Goal: Navigation & Orientation: Find specific page/section

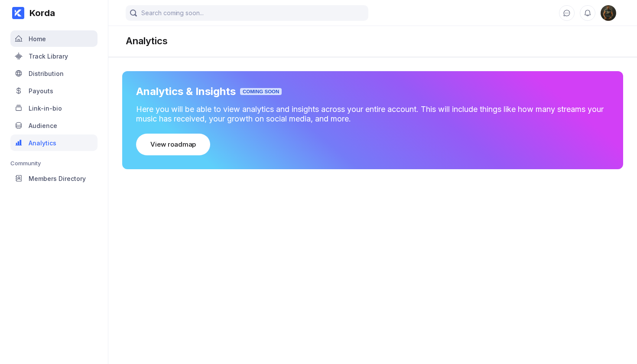
click at [53, 42] on div "Home" at bounding box center [53, 38] width 87 height 16
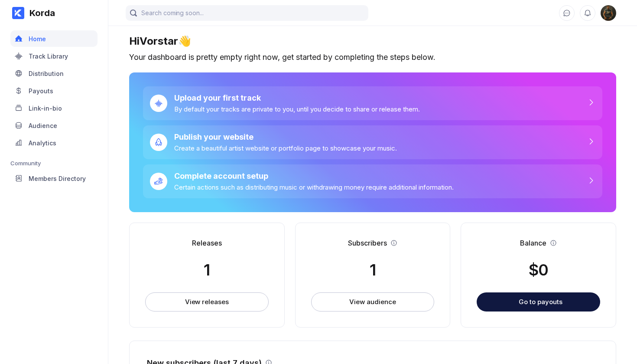
click at [611, 16] on img at bounding box center [609, 13] width 16 height 16
select select "ZA"
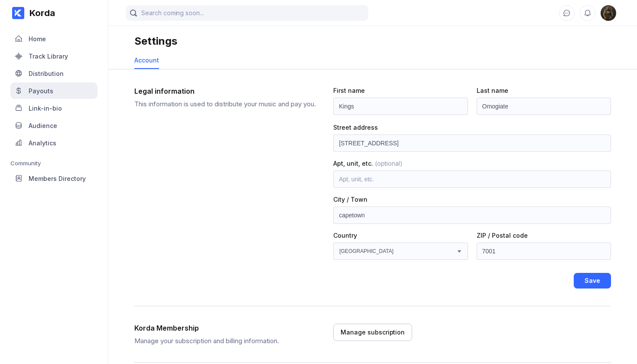
click at [44, 90] on div "Payouts" at bounding box center [41, 90] width 25 height 7
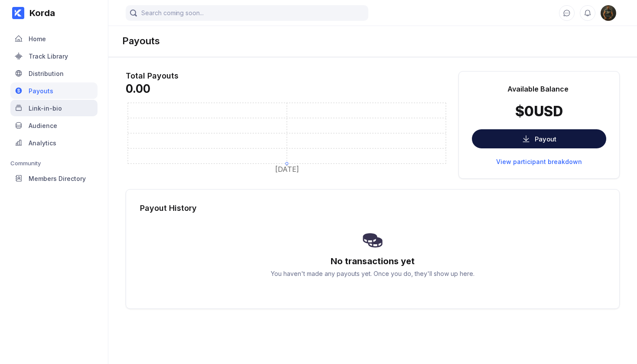
click at [45, 113] on div "Link-in-bio" at bounding box center [53, 108] width 87 height 16
